Goal: Entertainment & Leisure: Consume media (video, audio)

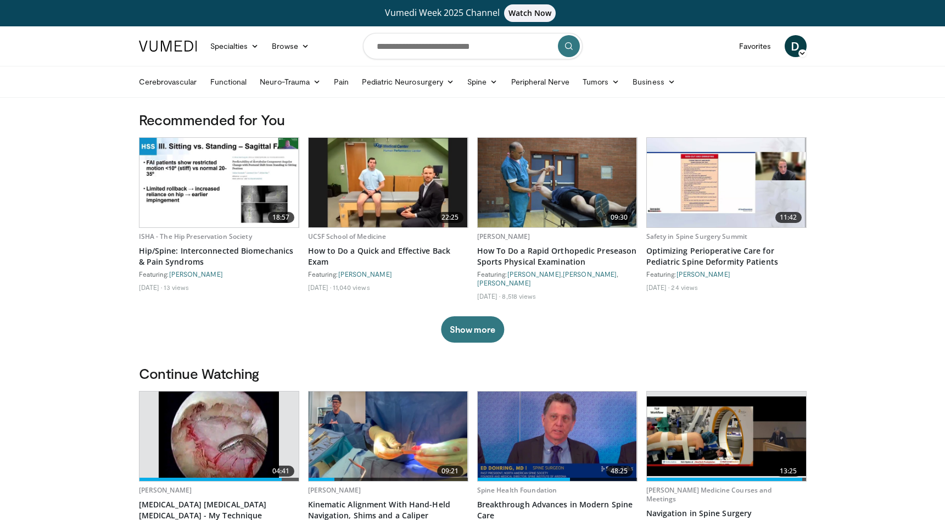
click at [801, 51] on icon at bounding box center [803, 53] width 8 height 8
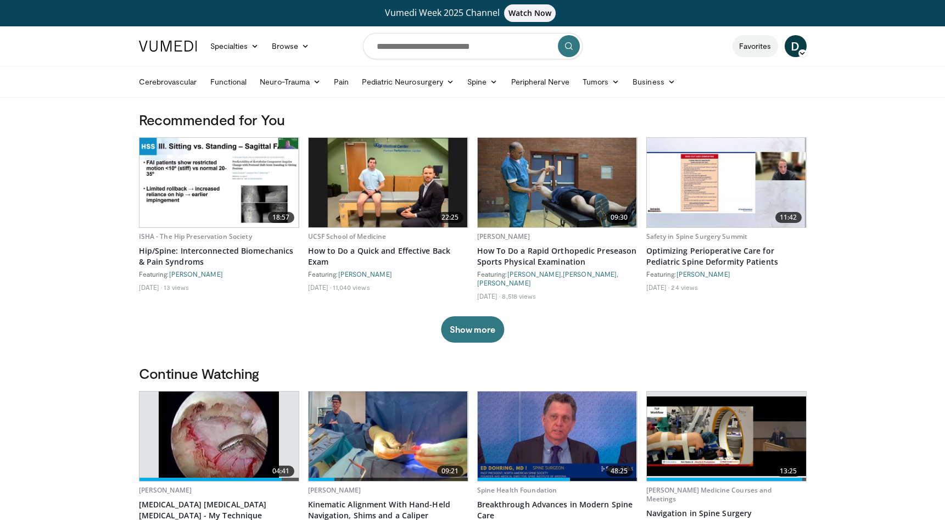
click at [750, 47] on link "Favorites" at bounding box center [756, 46] width 46 height 22
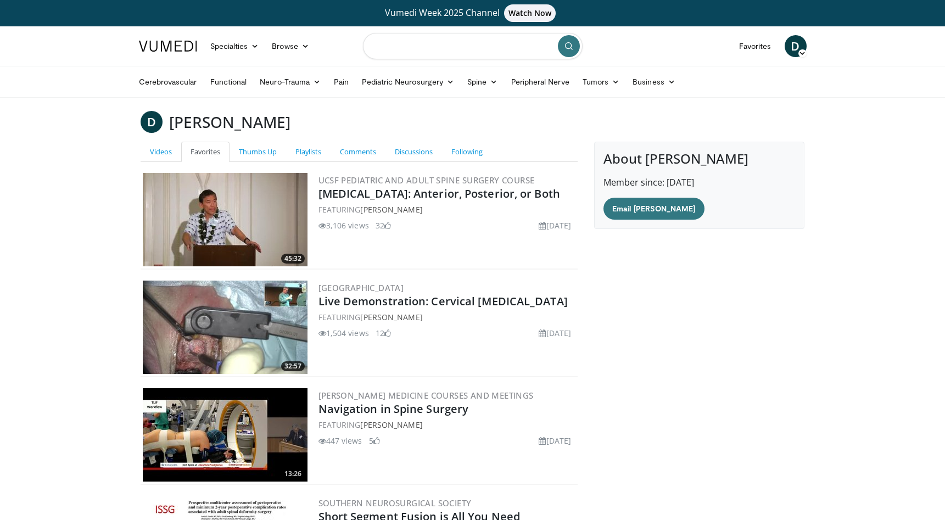
click at [488, 46] on input "Search topics, interventions" at bounding box center [473, 46] width 220 height 26
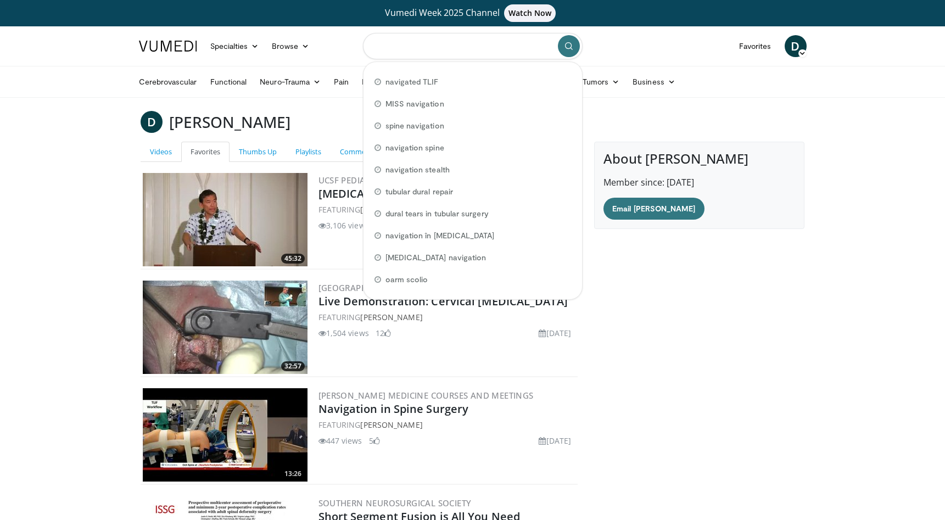
click at [488, 46] on input "Search topics, interventions" at bounding box center [473, 46] width 220 height 26
click at [813, 75] on div "Cerebrovascular Functional Neuro-Trauma Brain Trauma Spinal Cord Trauma' Spine …" at bounding box center [472, 81] width 681 height 31
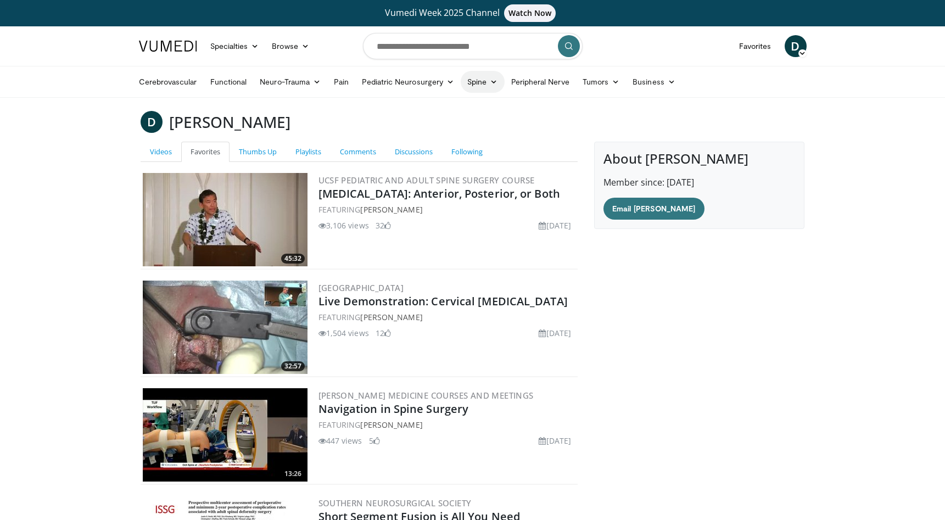
click at [490, 82] on icon at bounding box center [494, 82] width 8 height 8
click at [663, 37] on nav "Specialties Adult & Family Medicine Allergy, Asthma, Immunology Anesthesiology …" at bounding box center [472, 46] width 681 height 40
click at [437, 46] on input "Search topics, interventions" at bounding box center [473, 46] width 220 height 26
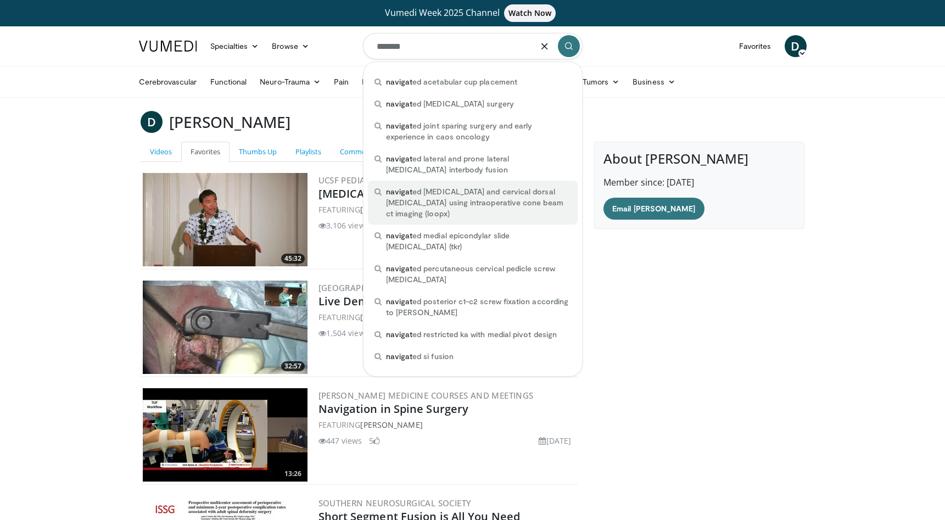
click at [462, 199] on span "navigat ed lumbar and cervical dorsal spondylodesis using intraoperative cone b…" at bounding box center [478, 202] width 185 height 33
type input "**********"
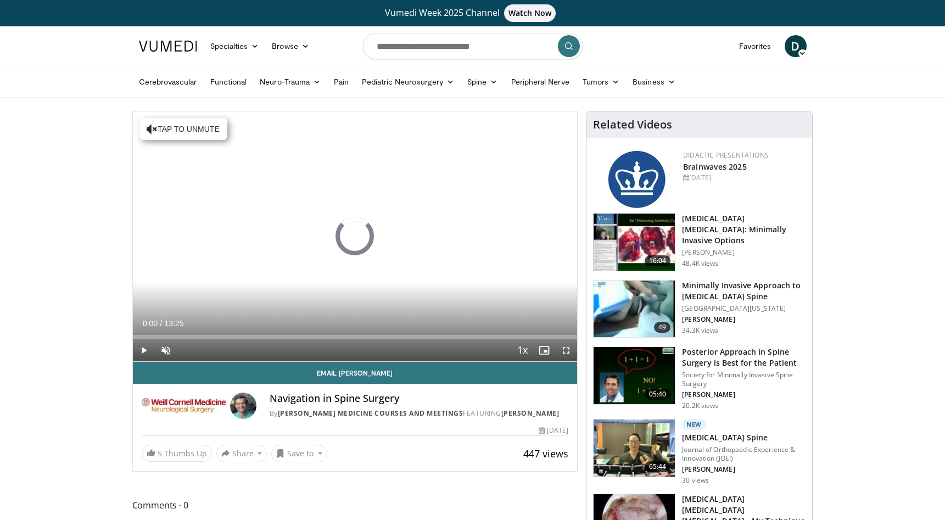
click at [165, 348] on span "Video Player" at bounding box center [166, 350] width 22 height 22
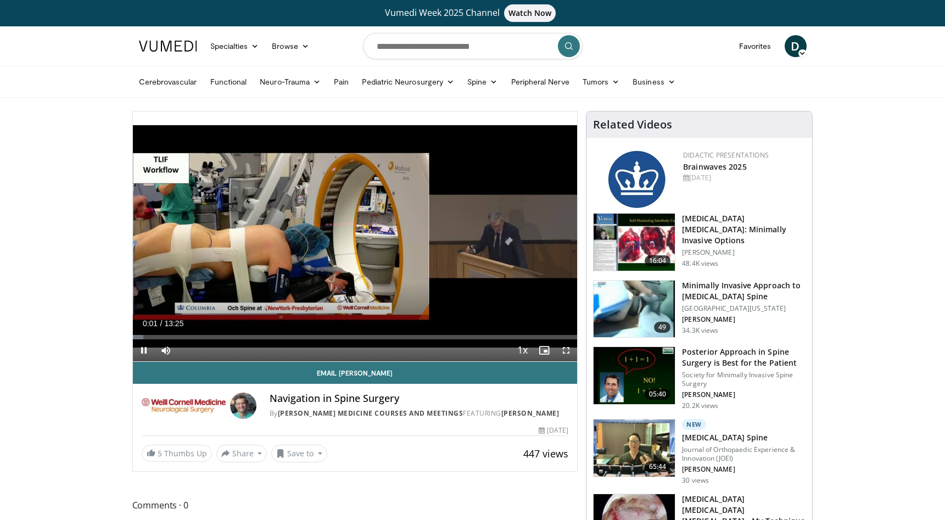
click at [142, 353] on span "Video Player" at bounding box center [144, 350] width 22 height 22
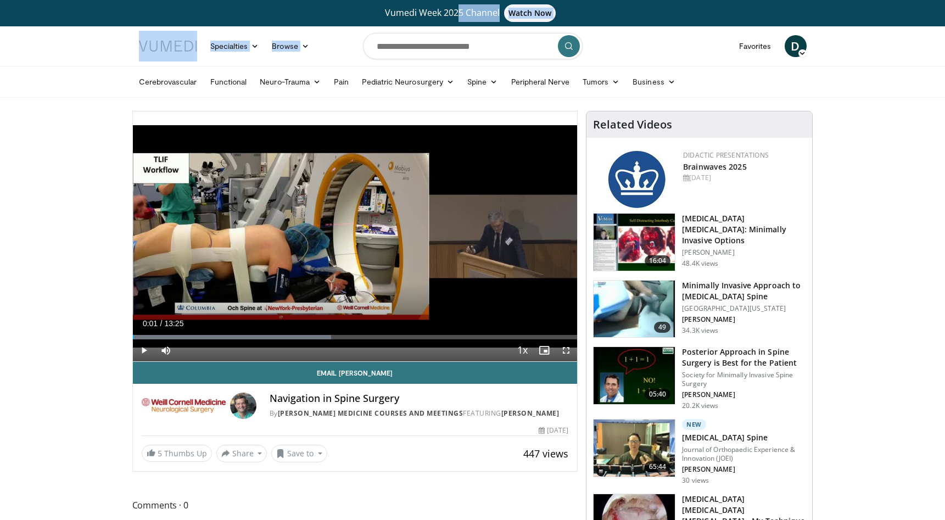
click at [297, 0] on html "Vumedi Week 2025 Channel Watch Now Specialties Adult & Family Medicine Allergy,…" at bounding box center [472, 260] width 945 height 520
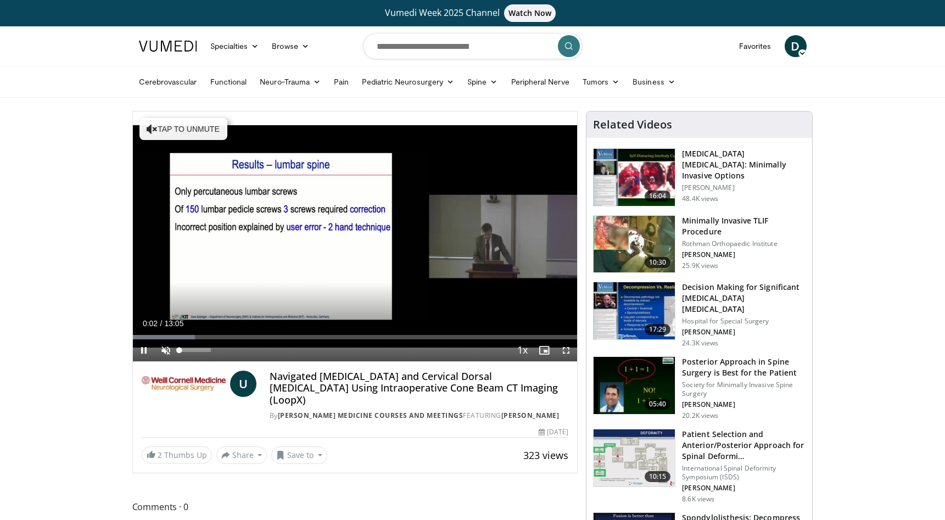
click at [166, 354] on span "Video Player" at bounding box center [166, 350] width 22 height 22
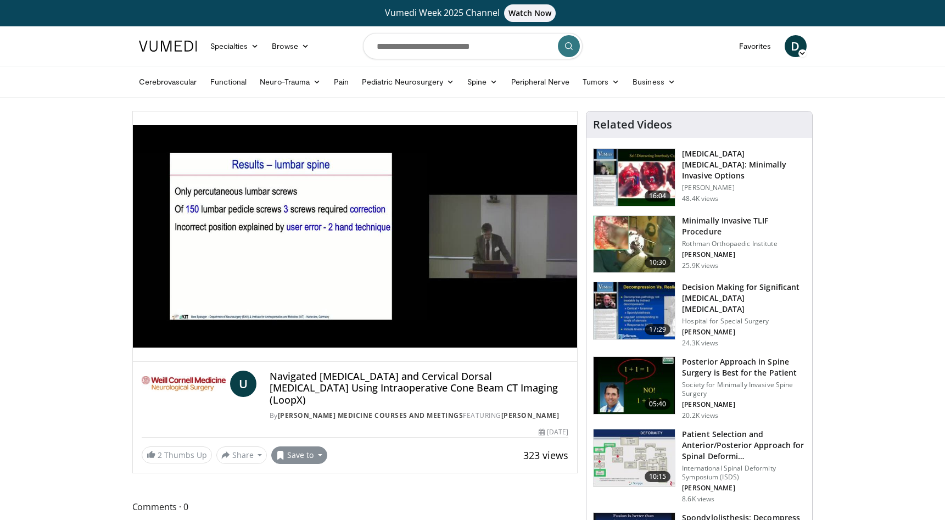
click at [320, 446] on button "Save to" at bounding box center [299, 455] width 56 height 18
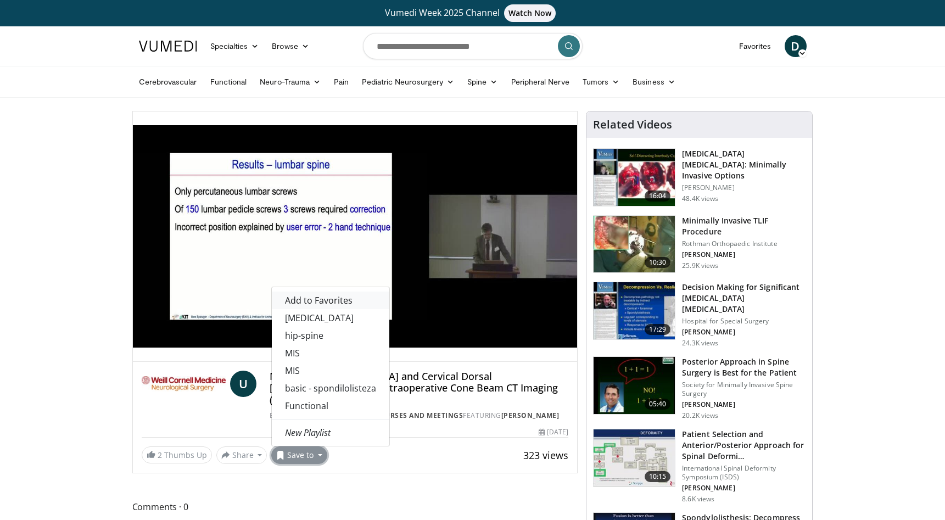
click at [336, 294] on span "Add to Favorites" at bounding box center [319, 300] width 68 height 12
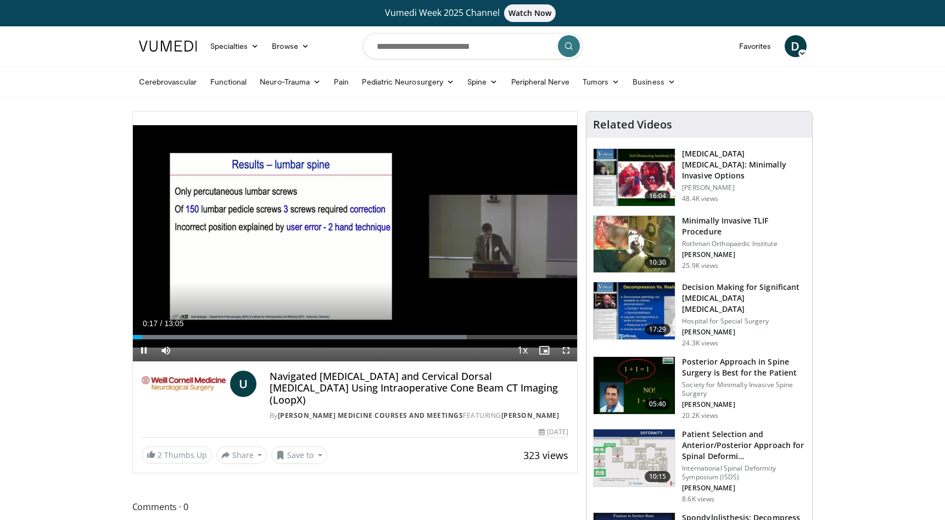
click at [565, 348] on span "Video Player" at bounding box center [566, 350] width 22 height 22
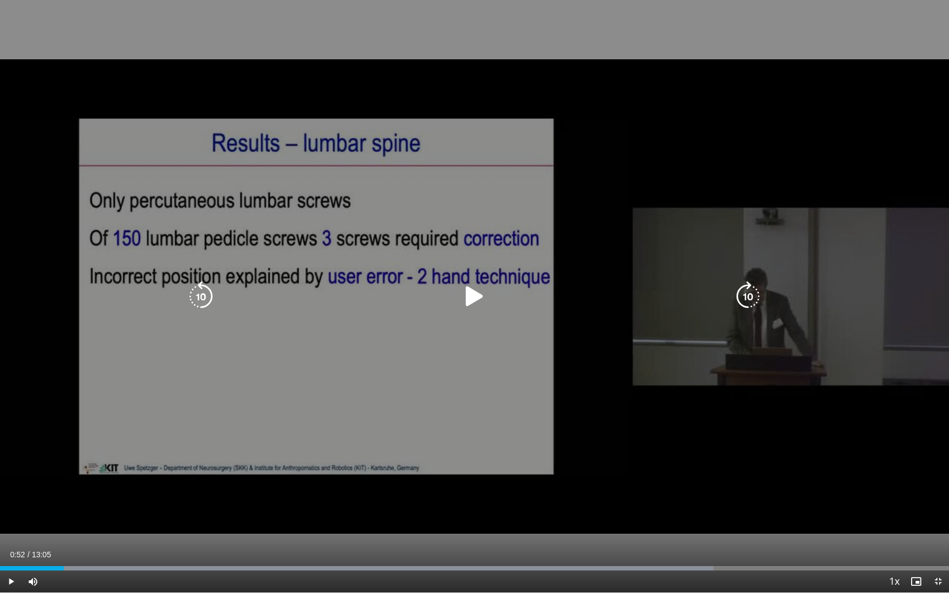
click at [884, 520] on div "10 seconds Tap to unmute" at bounding box center [474, 296] width 949 height 593
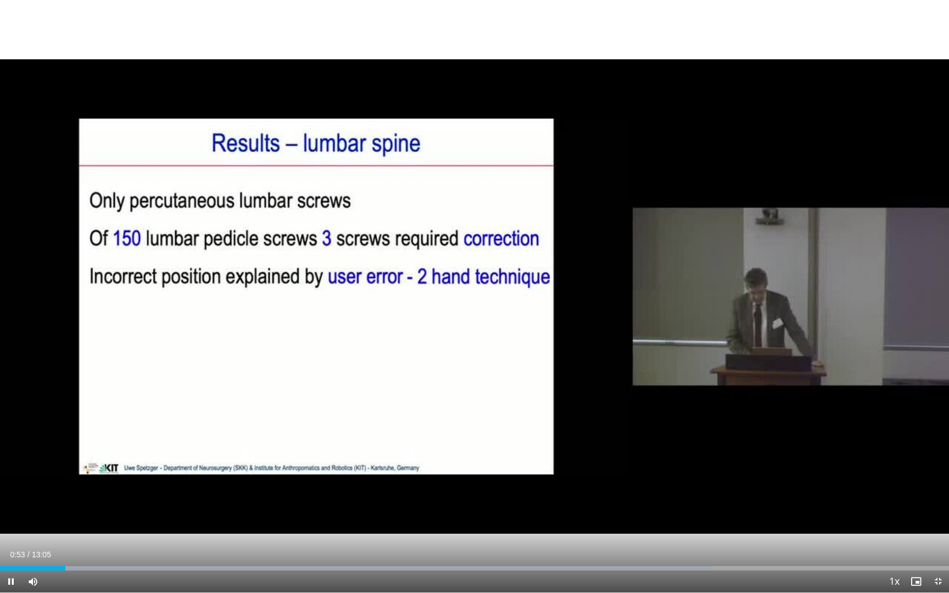
click at [939, 520] on span "Video Player" at bounding box center [938, 582] width 22 height 22
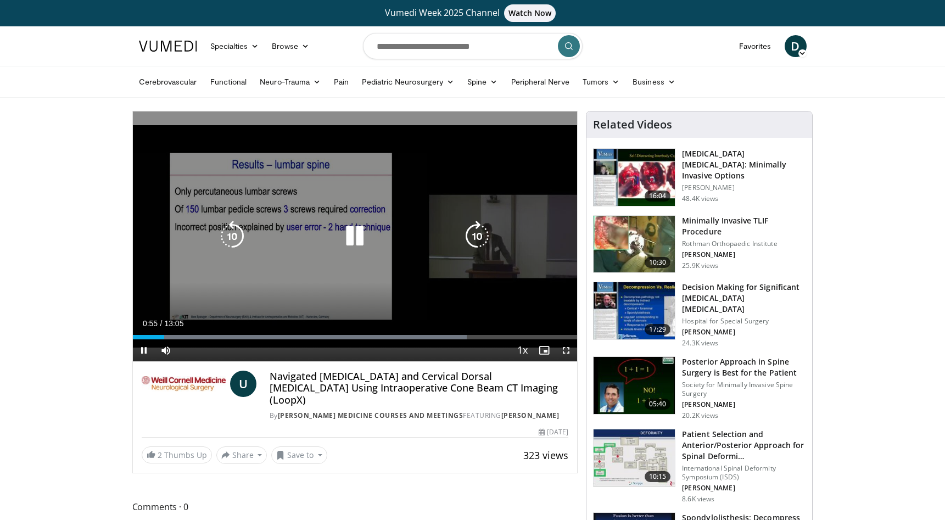
click at [360, 235] on icon "Video Player" at bounding box center [354, 236] width 31 height 31
click at [357, 230] on icon "Video Player" at bounding box center [354, 236] width 31 height 31
click at [360, 234] on icon "Video Player" at bounding box center [354, 236] width 31 height 31
click at [349, 235] on icon "Video Player" at bounding box center [354, 236] width 31 height 31
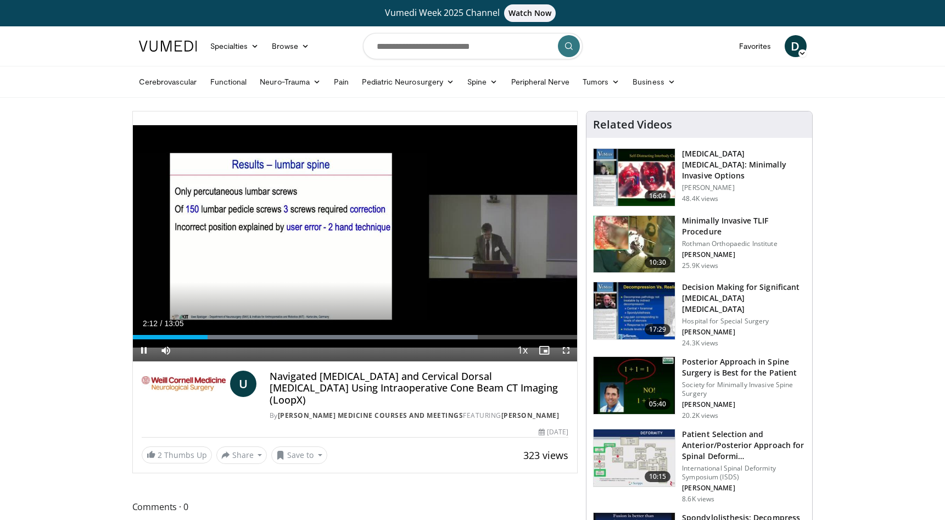
click at [143, 350] on span "Video Player" at bounding box center [144, 350] width 22 height 22
